Goal: Information Seeking & Learning: Learn about a topic

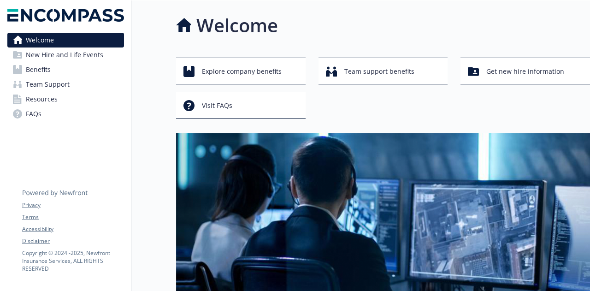
click at [35, 71] on span "Benefits" at bounding box center [38, 69] width 25 height 15
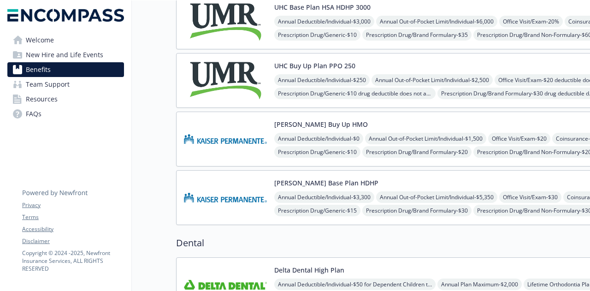
scroll to position [107, 0]
